Goal: Task Accomplishment & Management: Complete application form

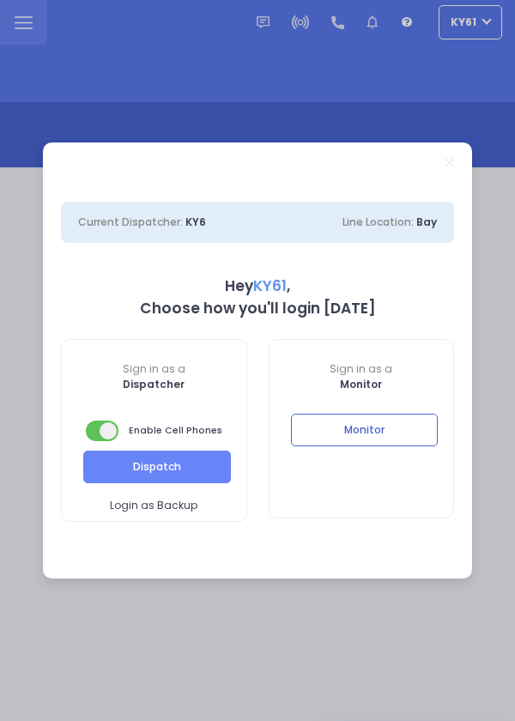
select select "7"
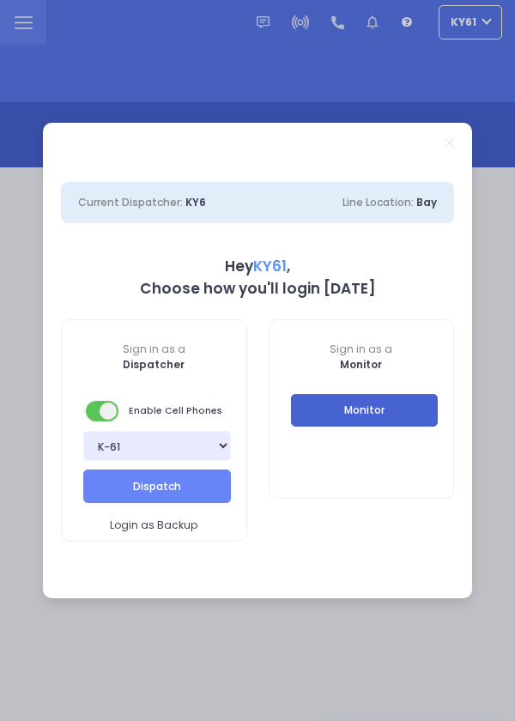
click at [394, 401] on button "Monitor" at bounding box center [365, 410] width 148 height 33
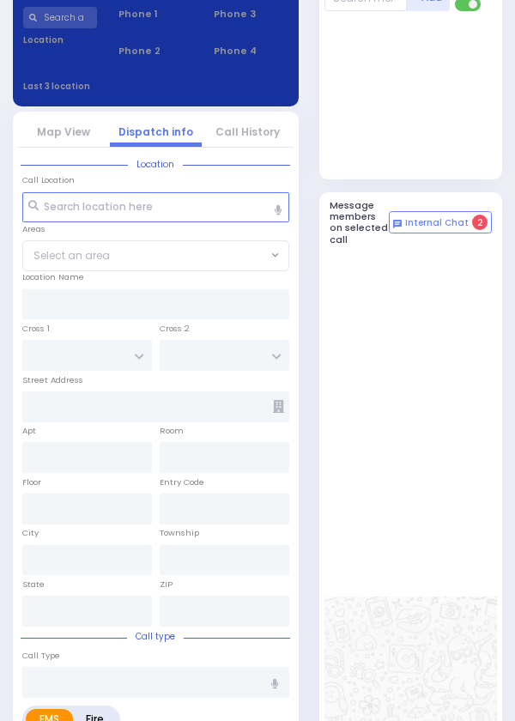
scroll to position [838, 0]
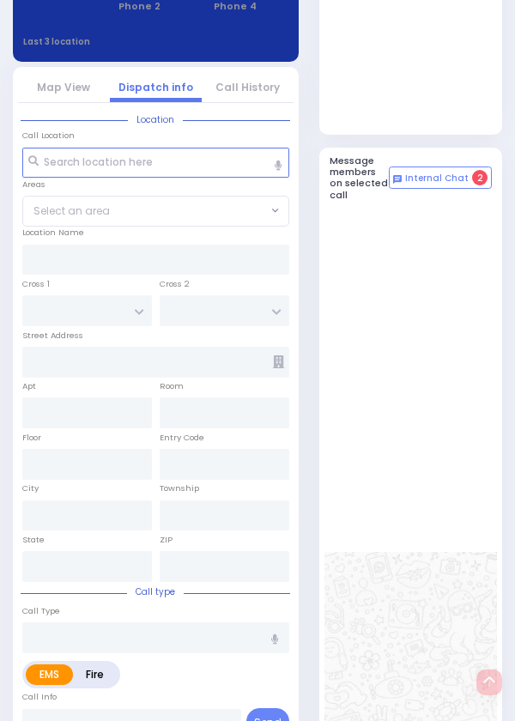
select select
type input "not feeling well"
radio input "true"
type input "ELYA"
type input "MINTZ"
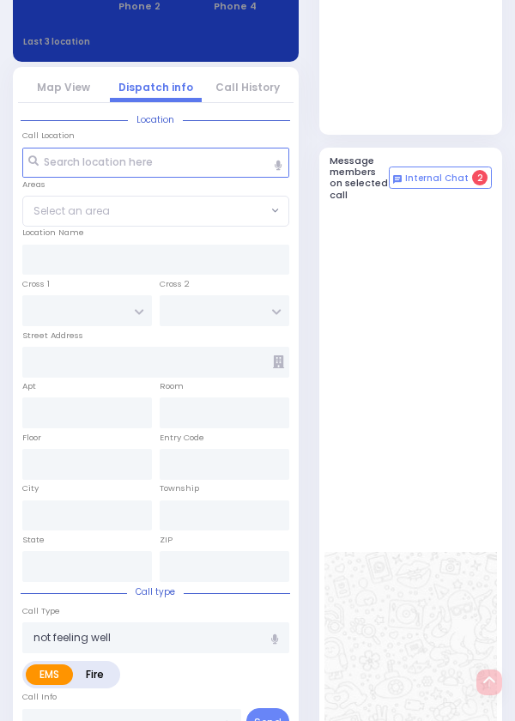
select select
type input "14:43"
type input "14:46"
type input "15:51"
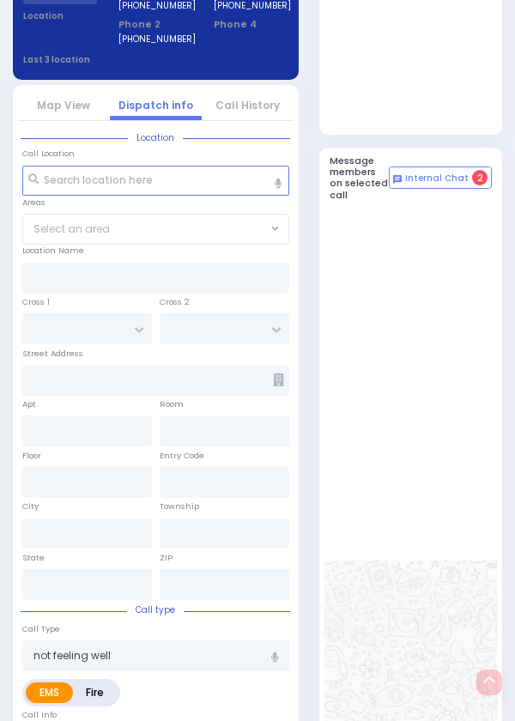
type input "SEARS RD"
type input "4 [PERSON_NAME]"
type input "Monroe"
type input "[US_STATE]"
type input "10950"
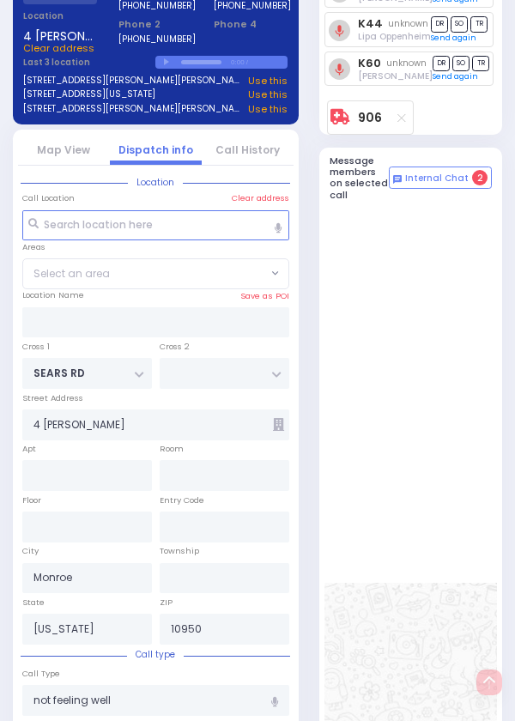
select select "[GEOGRAPHIC_DATA]"
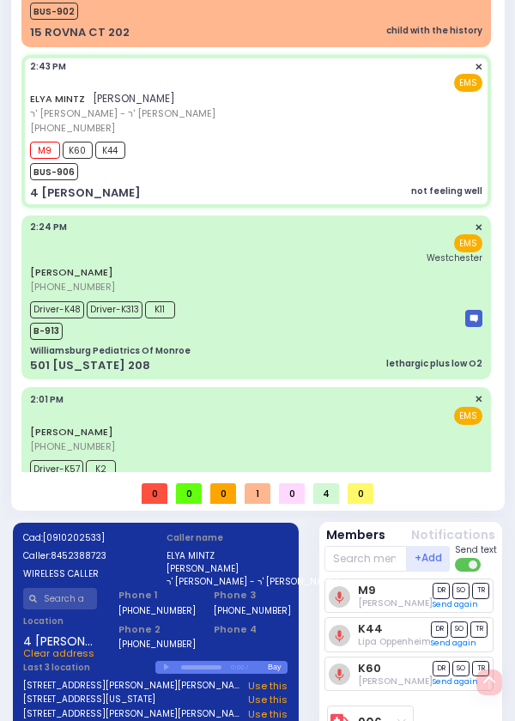
scroll to position [0, 0]
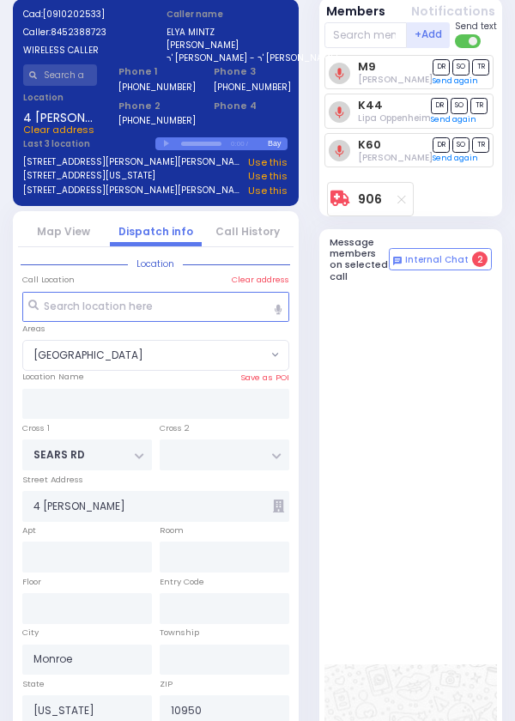
select select
radio input "true"
select select
type input "[GEOGRAPHIC_DATA]"
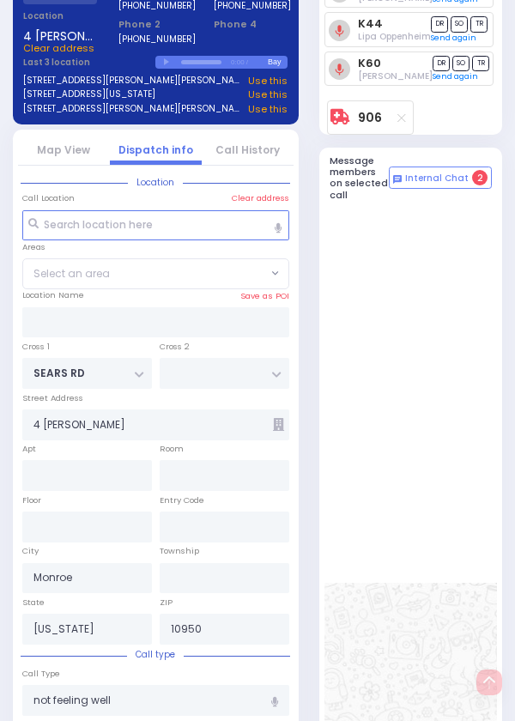
select select "[GEOGRAPHIC_DATA]"
